Goal: Task Accomplishment & Management: Manage account settings

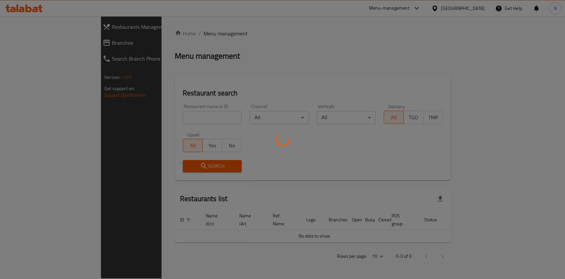
click at [167, 117] on div at bounding box center [282, 139] width 565 height 279
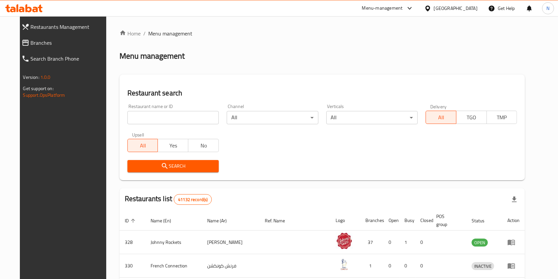
click at [167, 117] on input "search" at bounding box center [172, 117] width 91 height 13
type input "pinoy zone"
click at [166, 168] on span "Search" at bounding box center [173, 166] width 81 height 8
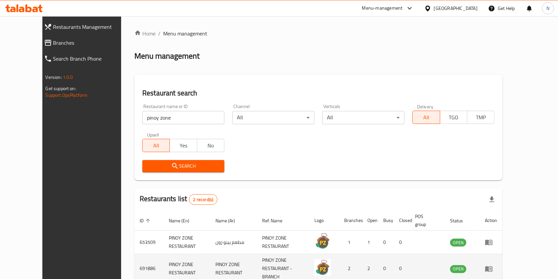
scroll to position [34, 0]
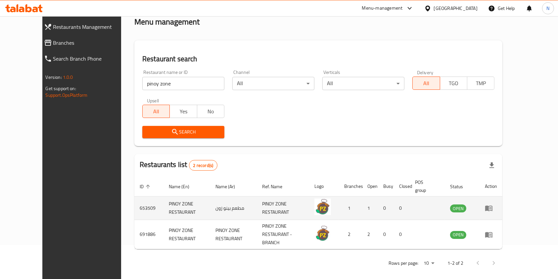
click at [493, 209] on icon "enhanced table" at bounding box center [488, 209] width 7 height 6
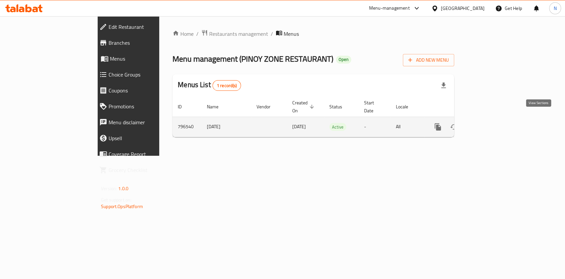
click at [494, 122] on link "enhanced table" at bounding box center [486, 127] width 16 height 16
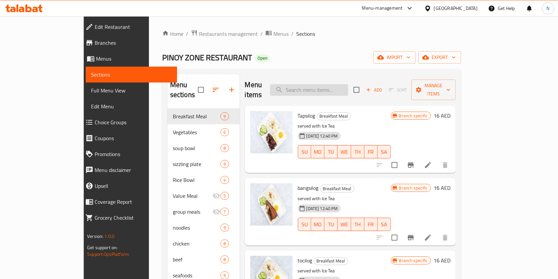
click at [335, 91] on div "Menu items Add Sort Manage items" at bounding box center [350, 89] width 211 height 31
drag, startPoint x: 335, startPoint y: 79, endPoint x: 338, endPoint y: 83, distance: 5.1
click at [335, 84] on input "search" at bounding box center [309, 90] width 78 height 12
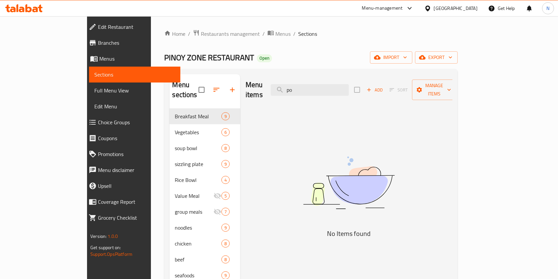
type input "p"
type input "z"
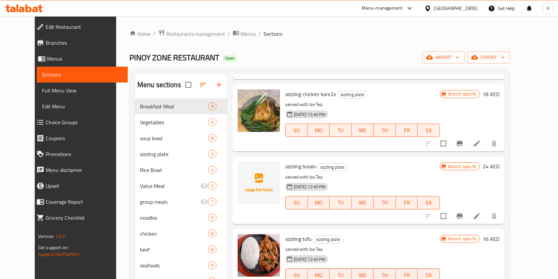
scroll to position [469, 0]
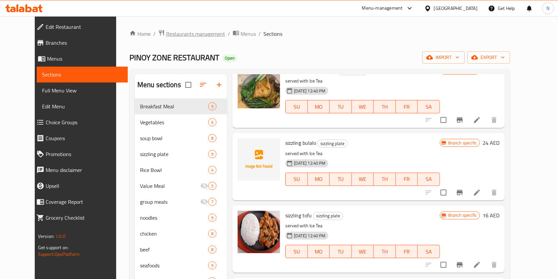
type input "sizz"
click at [191, 35] on span "Restaurants management" at bounding box center [195, 34] width 59 height 8
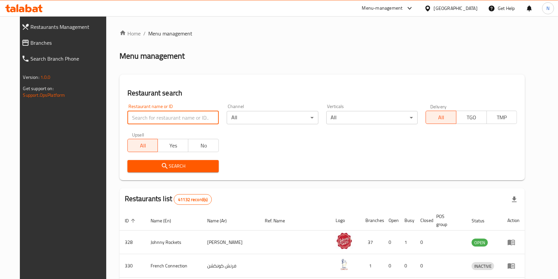
click at [170, 115] on input "search" at bounding box center [172, 117] width 91 height 13
type input "pinoy zone"
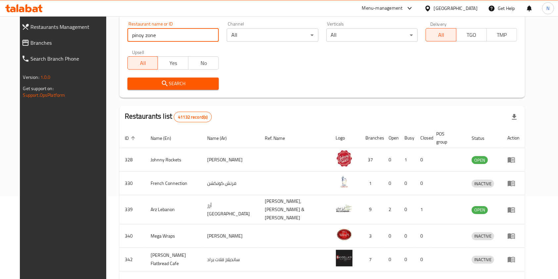
scroll to position [82, 0]
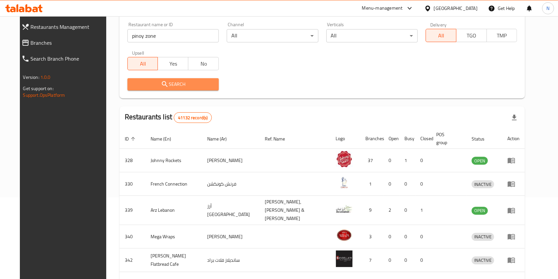
click at [173, 81] on span "Search" at bounding box center [173, 84] width 81 height 8
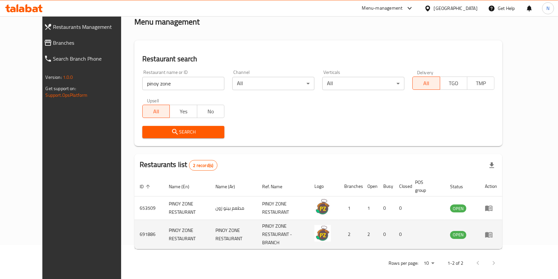
click at [503, 236] on td "enhanced table" at bounding box center [491, 234] width 23 height 29
click at [493, 233] on icon "enhanced table" at bounding box center [488, 235] width 7 height 6
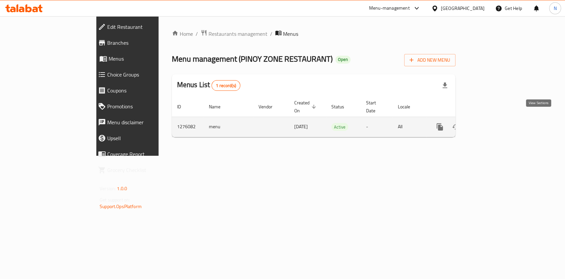
click at [496, 125] on link "enhanced table" at bounding box center [488, 127] width 16 height 16
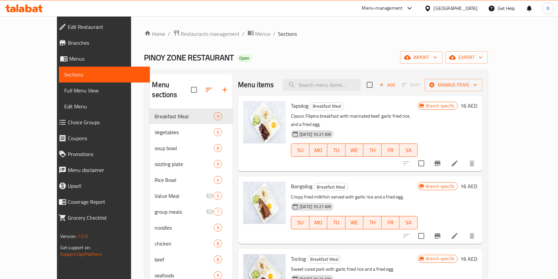
click at [321, 89] on input "search" at bounding box center [322, 85] width 78 height 12
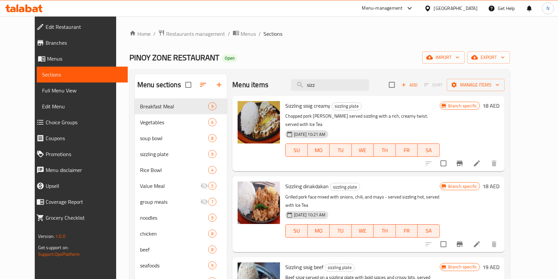
type input "sizz"
click at [481, 159] on icon at bounding box center [477, 163] width 8 height 8
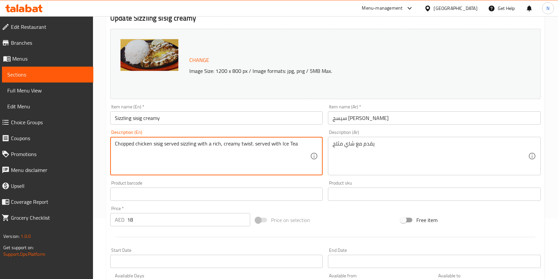
scroll to position [57, 0]
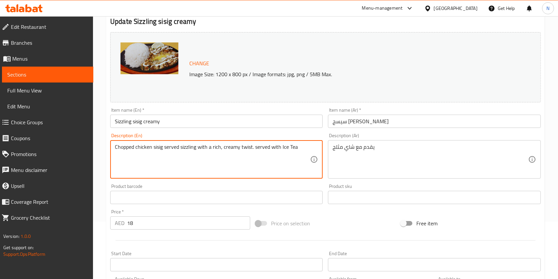
drag, startPoint x: 307, startPoint y: 148, endPoint x: 74, endPoint y: 126, distance: 234.1
click at [74, 126] on div "Edit Restaurant Branches Menus Sections Full Menu View Edit Menu Choice Groups …" at bounding box center [279, 189] width 558 height 461
type textarea "Chopped chicken sisig served sizzling with a rich, creamy twist. served with Ic…"
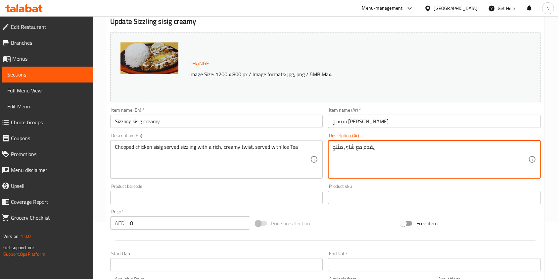
click at [397, 158] on textarea "يقدم مع شاي مثلج" at bounding box center [430, 159] width 195 height 31
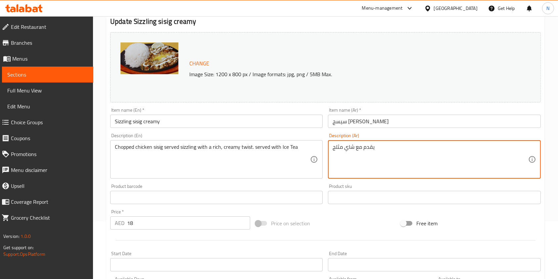
click at [397, 158] on textarea "يقدم مع شاي مثلج" at bounding box center [430, 159] width 195 height 31
paste textarea "سيزلنج سيسيج دجاج مقطع يُقدَّم ساخنًا مع لمسة كريمية غنية. يُقدَّم مع شاي مثلج."
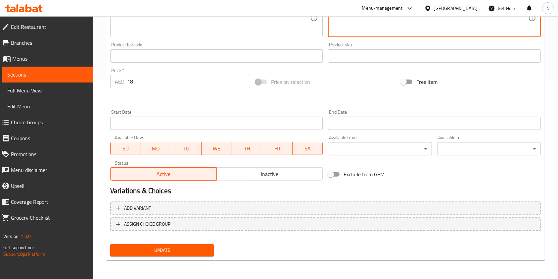
type textarea "سيزلنج سيسيج دجاج مقطع يُقدَّم ساخنًا مع لمسة كريمية غنية. يُقدَّم مع شاي مثلج."
click at [174, 246] on span "Update" at bounding box center [162, 250] width 93 height 8
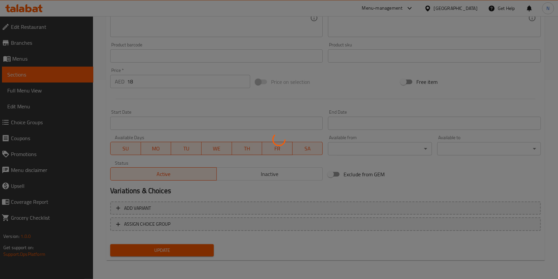
scroll to position [0, 0]
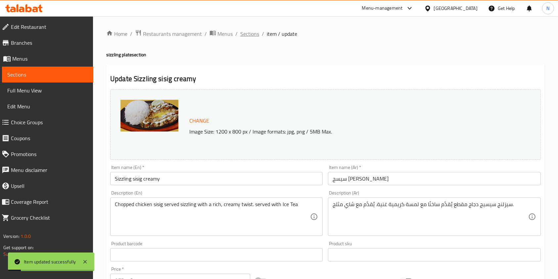
click at [252, 33] on span "Sections" at bounding box center [249, 34] width 19 height 8
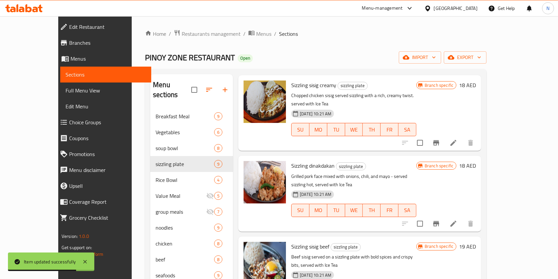
scroll to position [31, 0]
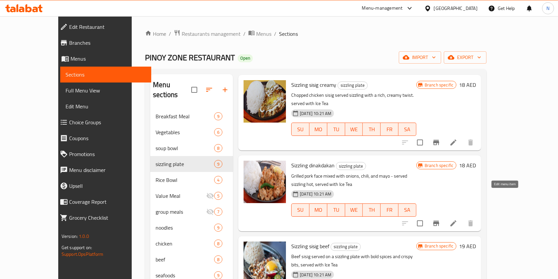
click at [458, 219] on icon at bounding box center [454, 223] width 8 height 8
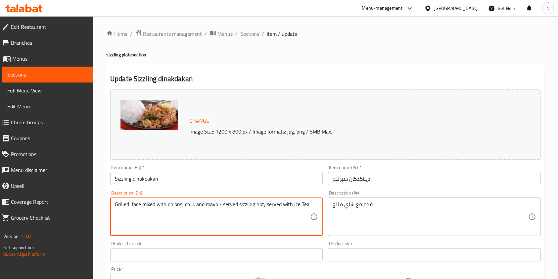
click at [140, 204] on textarea "Grilled face mixed with onions, chili, and mayo - served sizzling hot, served w…" at bounding box center [212, 216] width 195 height 31
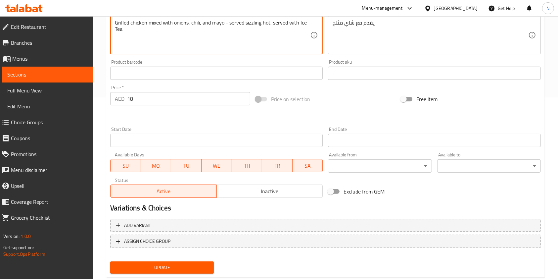
scroll to position [199, 0]
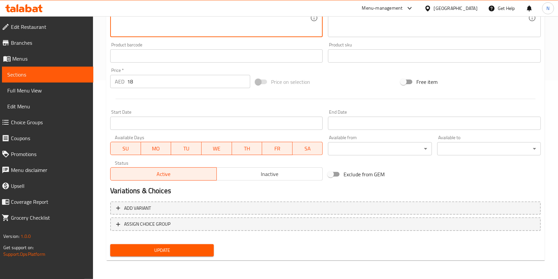
type textarea "Grilled chicken mixed with onions, chili, and mayo - served sizzling hot, serve…"
click at [188, 248] on span "Update" at bounding box center [162, 250] width 93 height 8
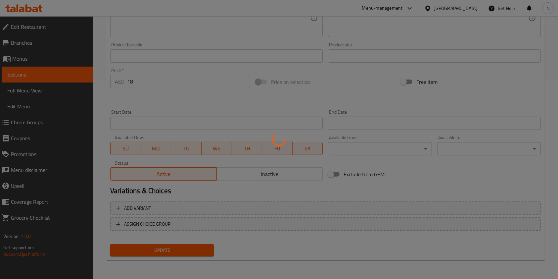
scroll to position [0, 0]
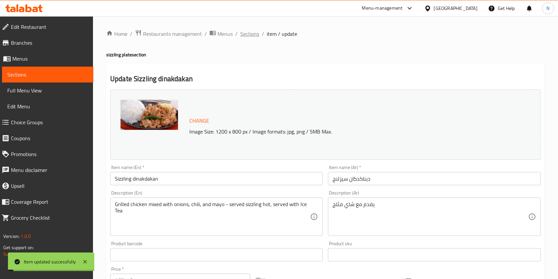
click at [247, 34] on span "Sections" at bounding box center [249, 34] width 19 height 8
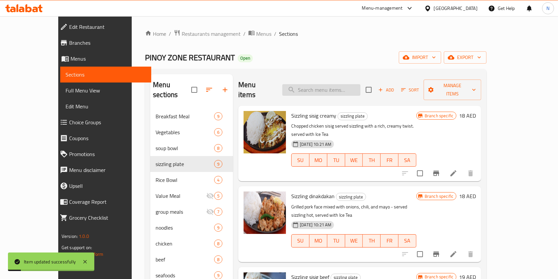
click at [321, 87] on input "search" at bounding box center [321, 90] width 78 height 12
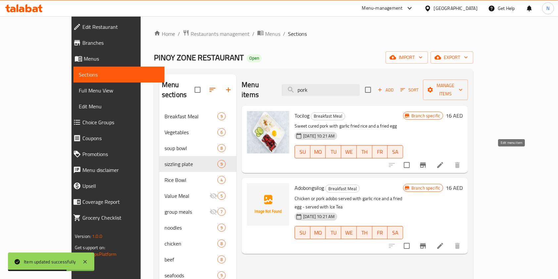
type input "pork"
click at [444, 161] on icon at bounding box center [440, 165] width 8 height 8
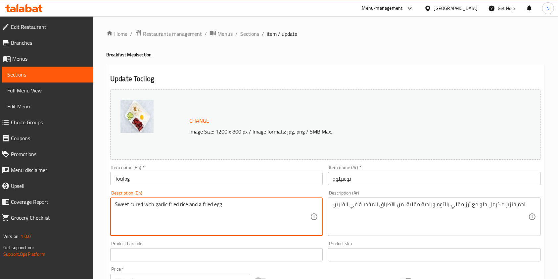
scroll to position [199, 0]
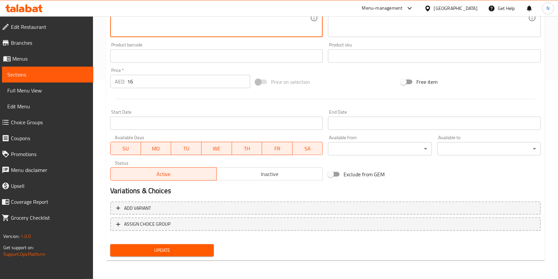
type textarea "Sweet cured with garlic fried rice and a fried egg"
click at [156, 253] on span "Update" at bounding box center [162, 250] width 93 height 8
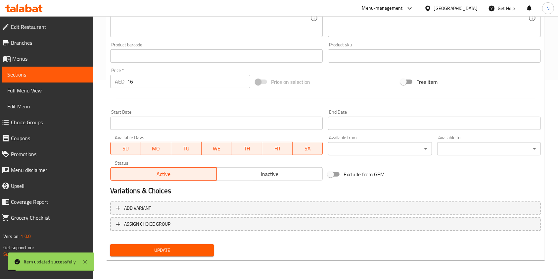
scroll to position [0, 0]
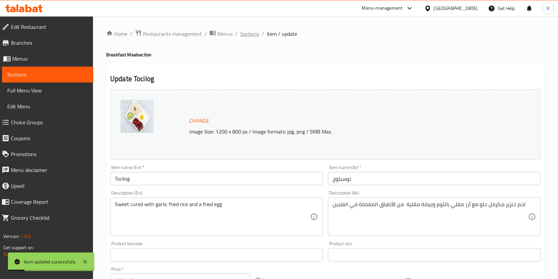
click at [247, 35] on span "Sections" at bounding box center [249, 34] width 19 height 8
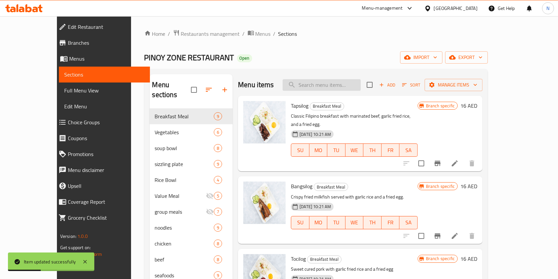
click at [348, 85] on input "search" at bounding box center [322, 85] width 78 height 12
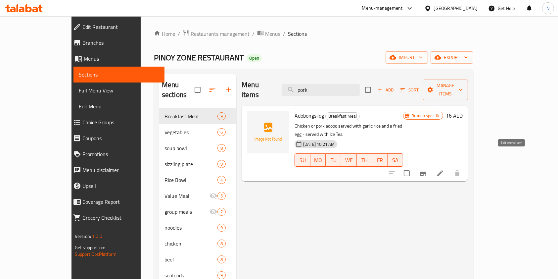
type input "pork"
click at [444, 169] on icon at bounding box center [440, 173] width 8 height 8
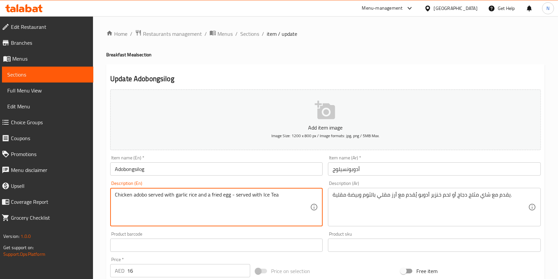
scroll to position [189, 0]
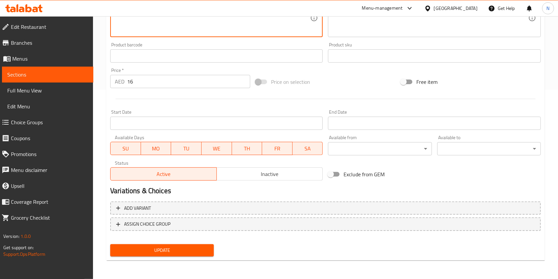
type textarea "Chicken adobo served with garlic rice and a fried egg - served with Ice Tea"
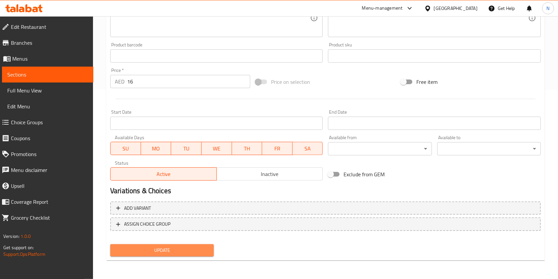
click at [160, 254] on span "Update" at bounding box center [162, 250] width 93 height 8
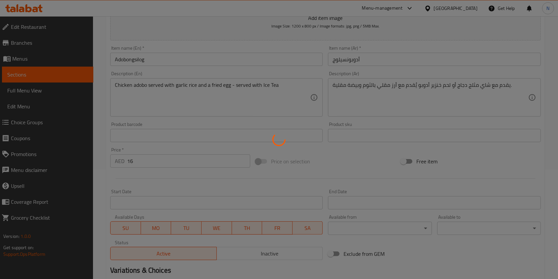
scroll to position [0, 0]
